Goal: Find specific page/section: Find specific page/section

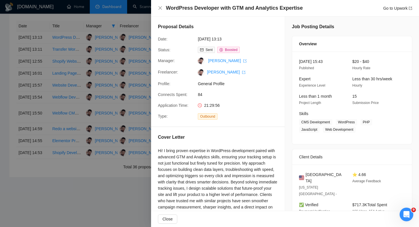
scroll to position [113, 0]
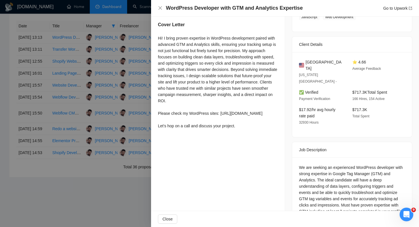
click at [120, 17] on div at bounding box center [209, 113] width 419 height 227
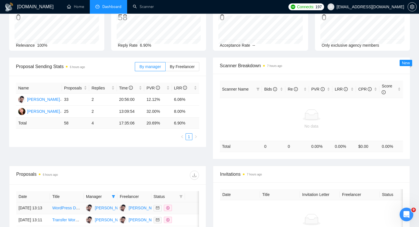
scroll to position [7, 0]
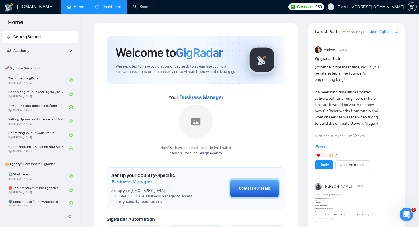
click at [117, 8] on link "Dashboard" at bounding box center [109, 6] width 26 height 5
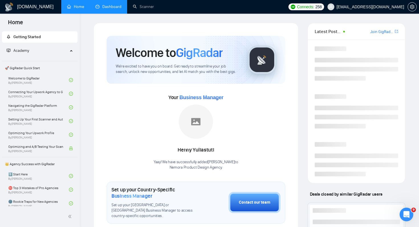
click at [106, 6] on link "Dashboard" at bounding box center [109, 6] width 26 height 5
